Goal: Task Accomplishment & Management: Complete application form

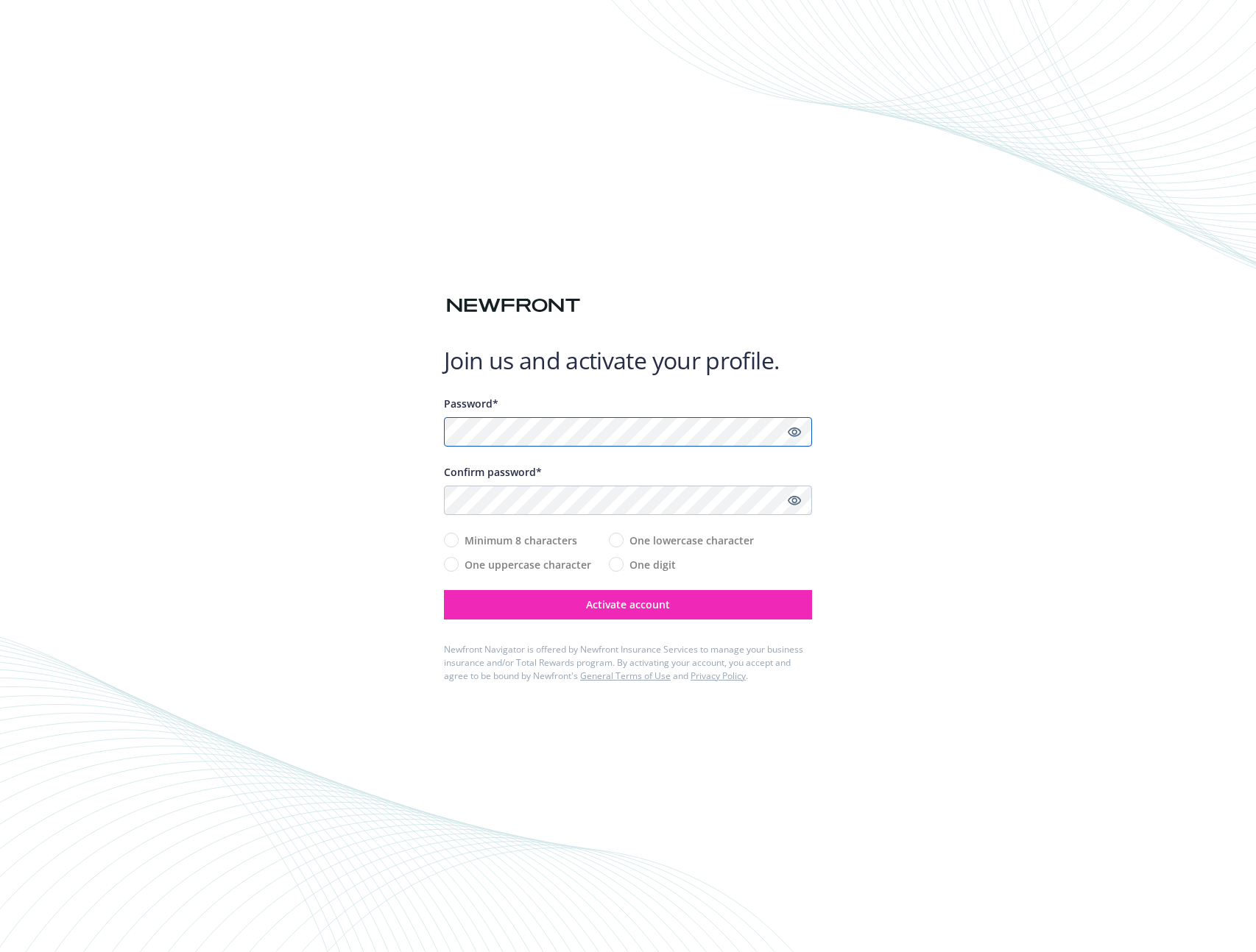
click at [0, 952] on com-1password-button at bounding box center [0, 952] width 0 height 0
click at [801, 436] on icon "Show password" at bounding box center [794, 432] width 13 height 13
click at [790, 432] on icon "Hide password" at bounding box center [794, 432] width 18 height 18
click at [0, 952] on com-1password-button at bounding box center [0, 952] width 0 height 0
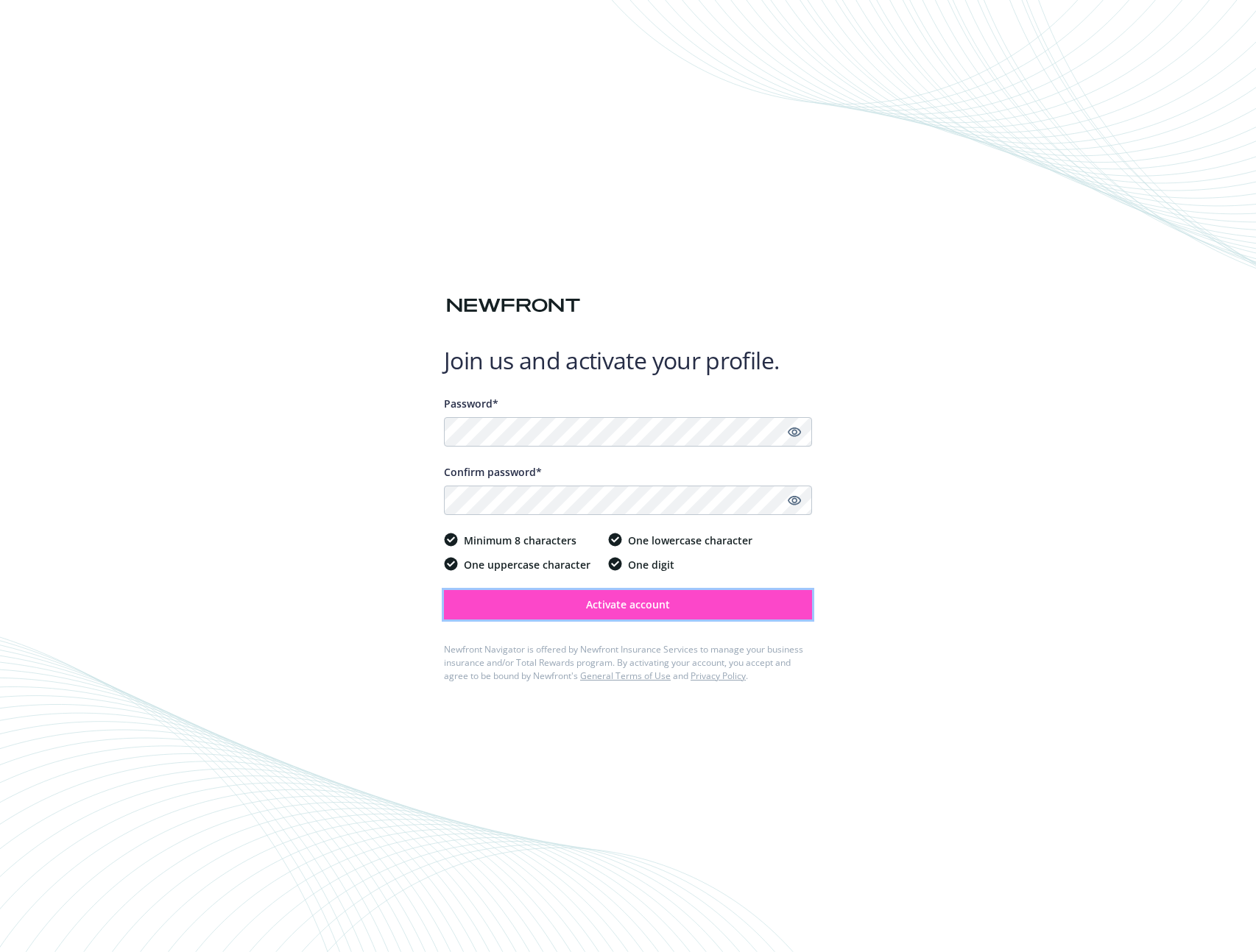
click at [617, 601] on span "Activate account" at bounding box center [628, 604] width 84 height 14
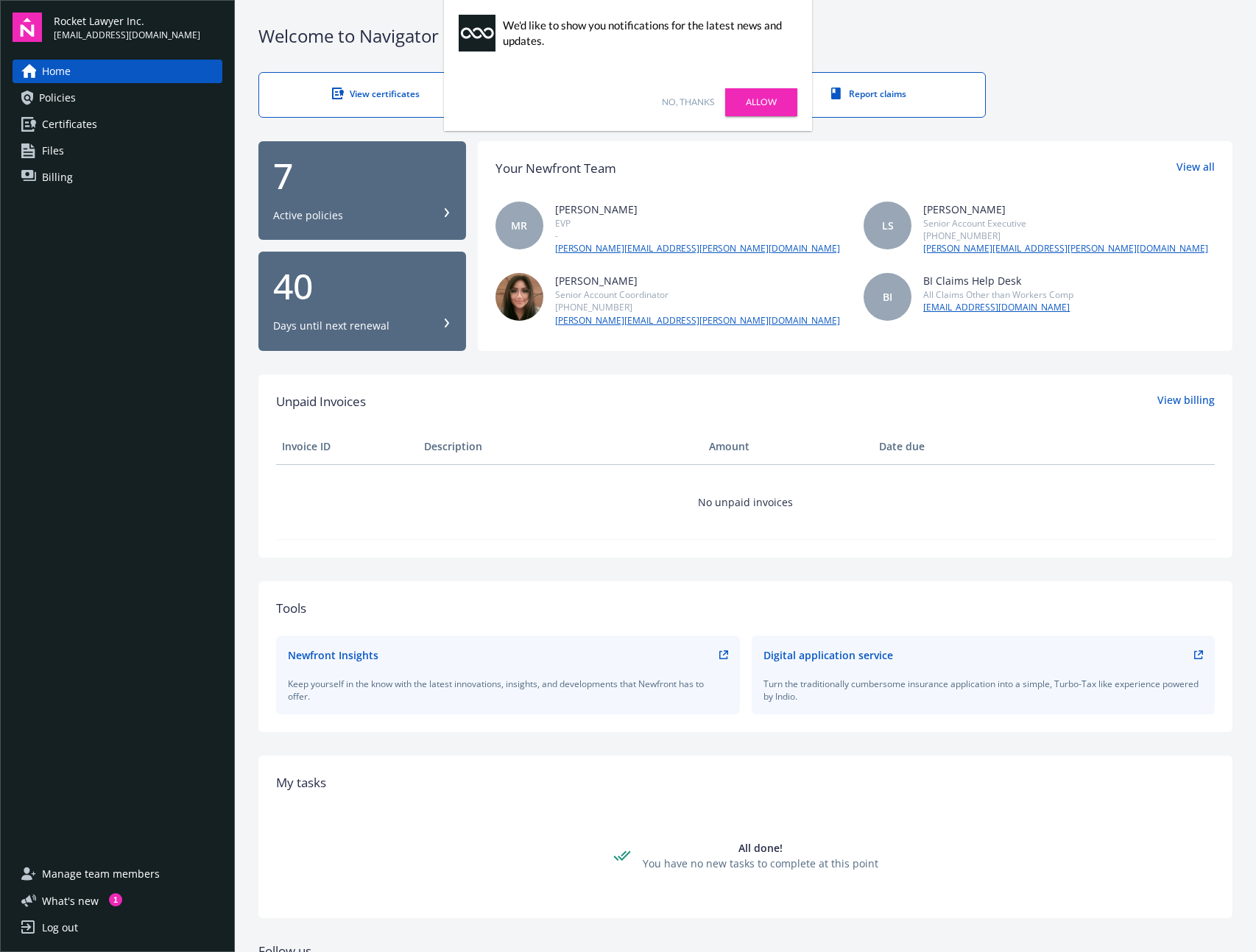
click at [751, 105] on link "Allow" at bounding box center [761, 102] width 72 height 28
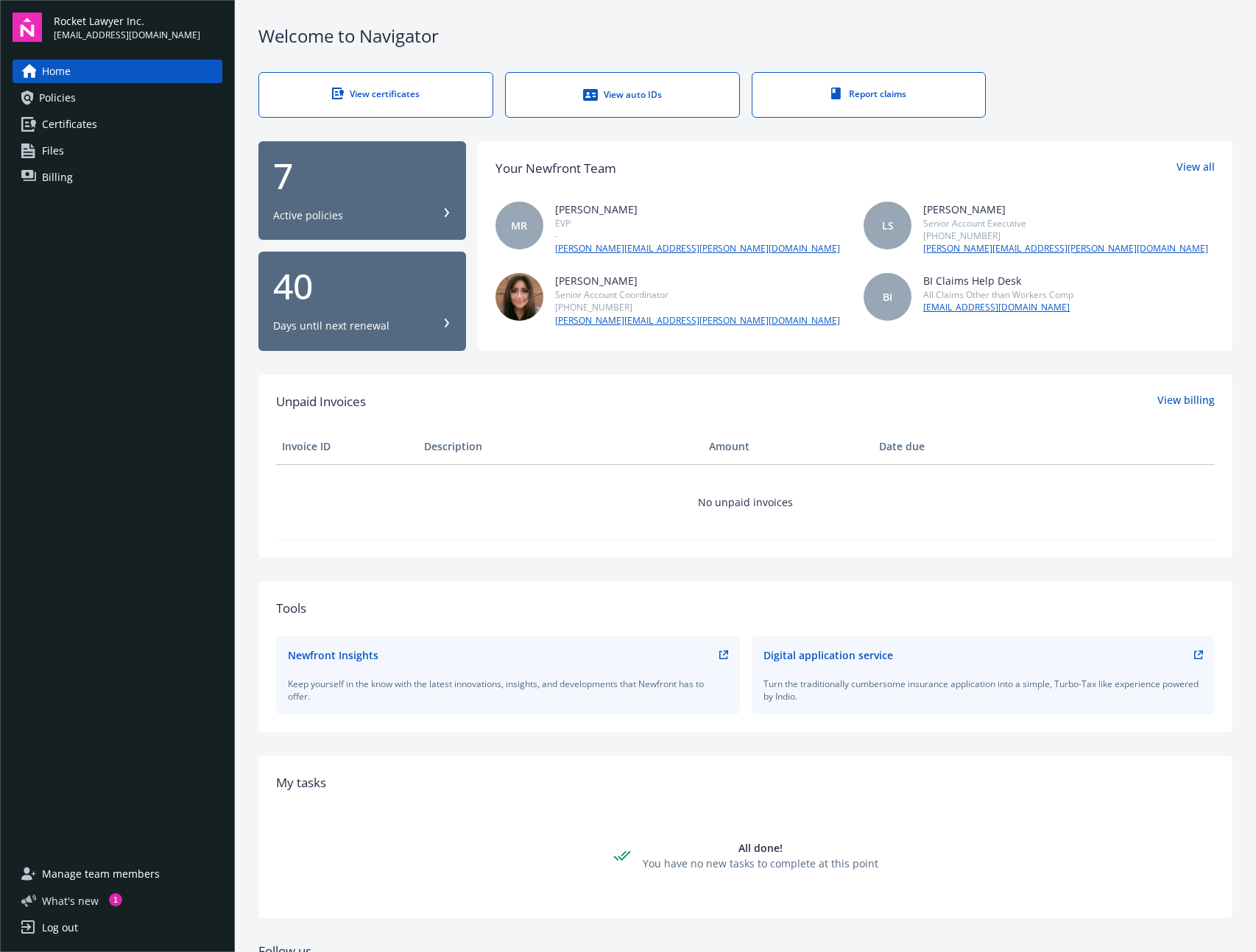
click at [58, 904] on span "What ' s new" at bounding box center [70, 901] width 57 height 15
